Goal: Information Seeking & Learning: Learn about a topic

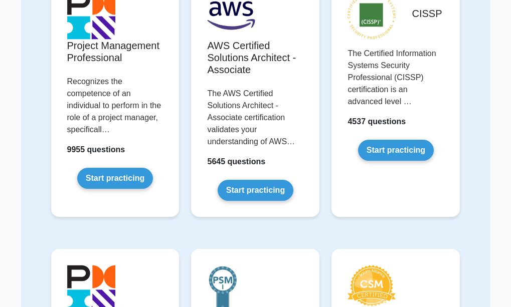
scroll to position [140, 0]
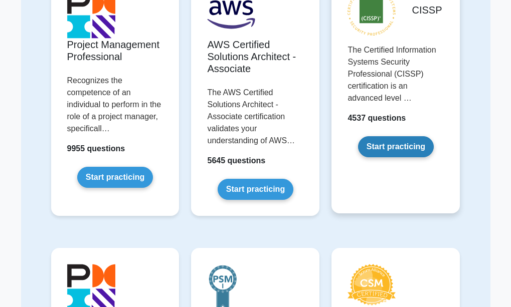
click at [378, 153] on link "Start practicing" at bounding box center [396, 146] width 76 height 21
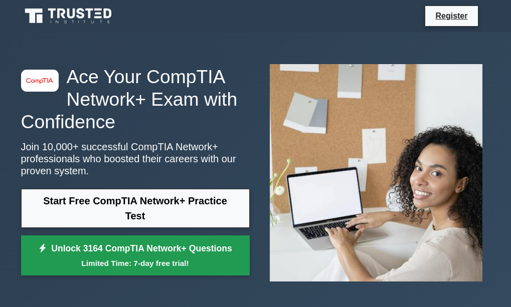
click at [172, 253] on link "Unlock 3164 CompTIA Network+ Questions Limited Time: 7-day free trial!" at bounding box center [135, 256] width 229 height 40
